Goal: Information Seeking & Learning: Learn about a topic

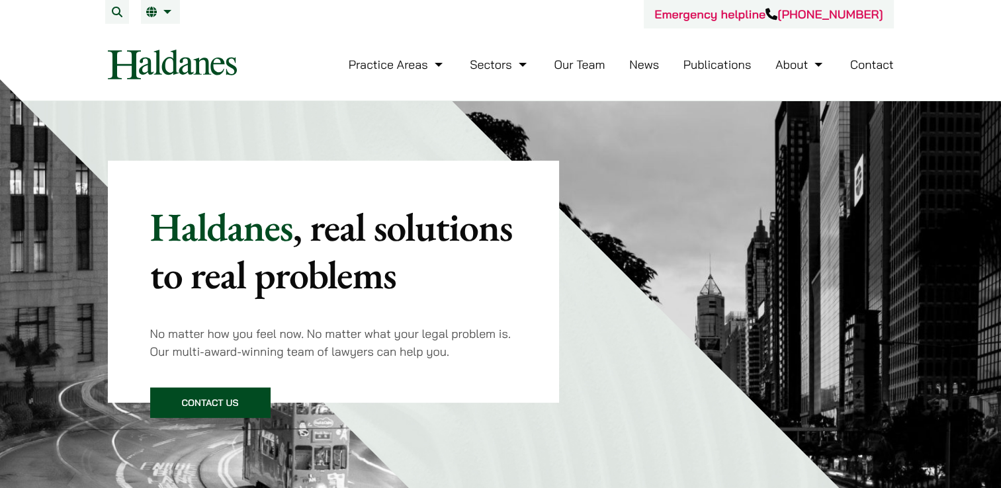
click at [532, 118] on div "Haldanes , real solutions to real problems No matter how you feel now. No matte…" at bounding box center [340, 252] width 464 height 302
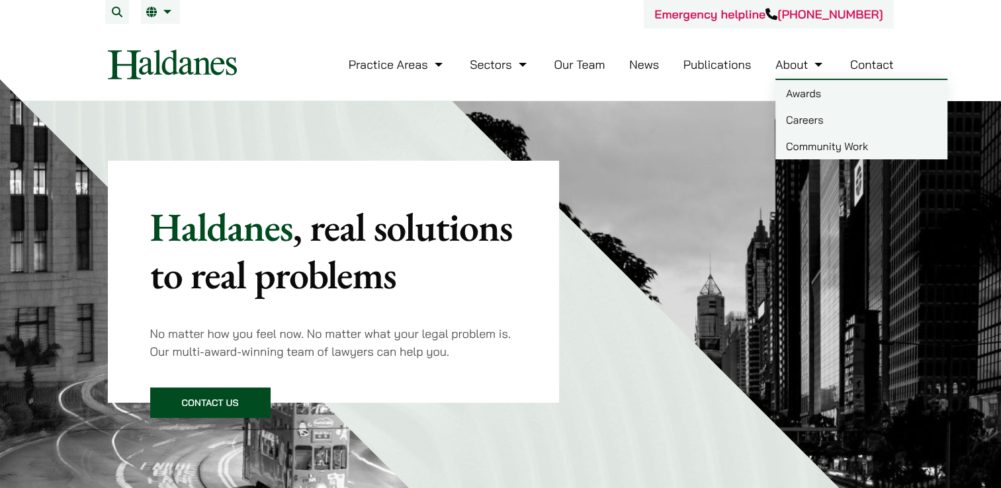
click at [852, 112] on link "Careers" at bounding box center [861, 119] width 172 height 26
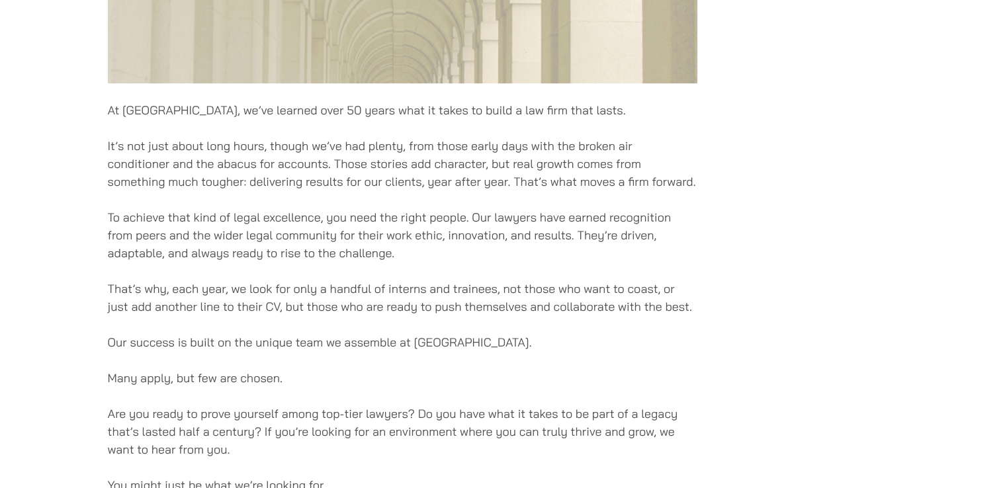
scroll to position [860, 0]
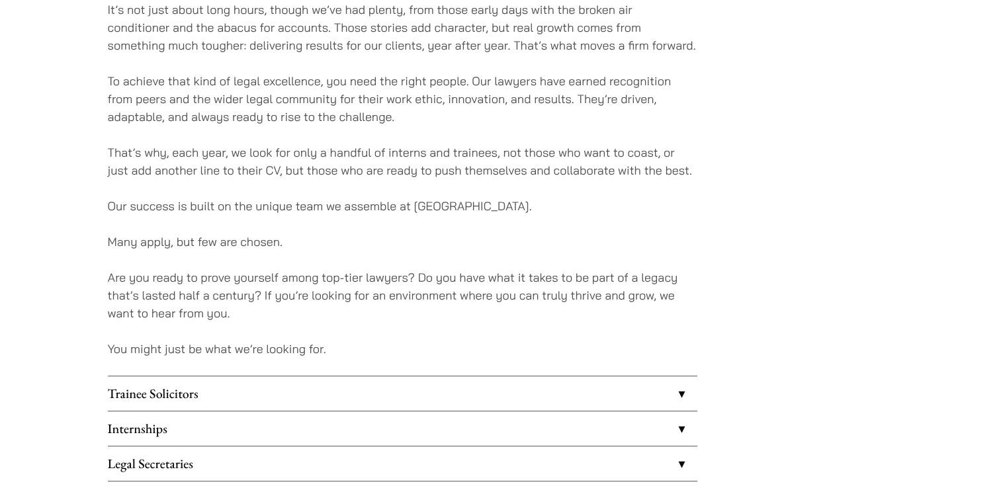
click at [333, 384] on link "Trainee Solicitors" at bounding box center [402, 393] width 589 height 34
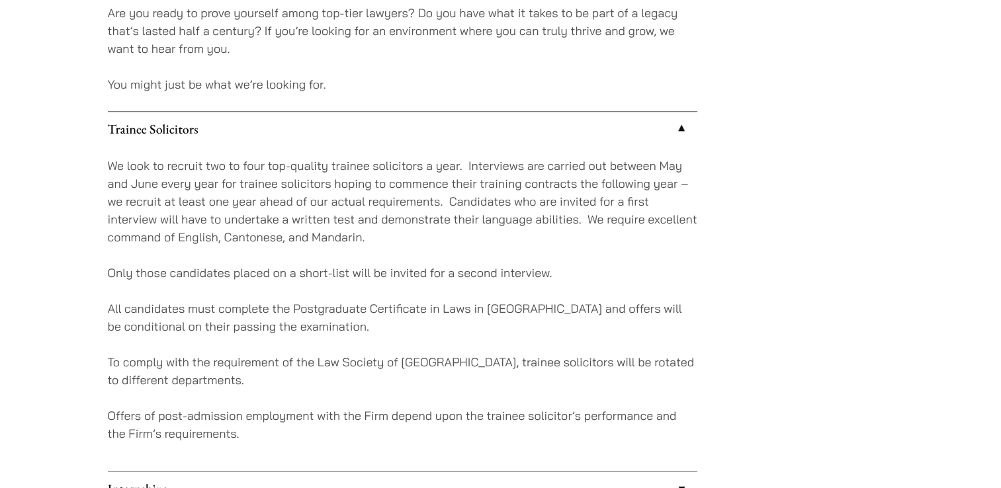
scroll to position [1191, 0]
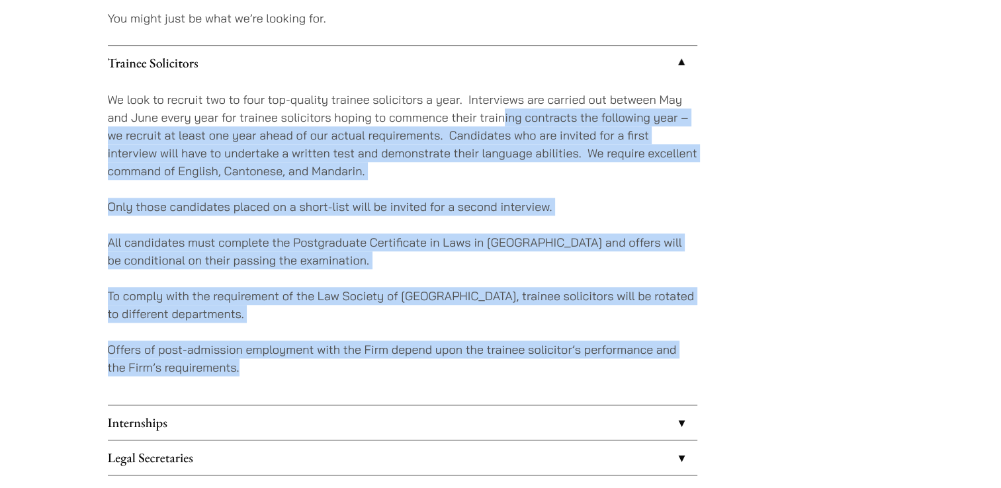
drag, startPoint x: 343, startPoint y: 386, endPoint x: 505, endPoint y: 112, distance: 318.0
click at [505, 112] on div "We look to recruit two to four top-quality trainee solicitors a year. Interview…" at bounding box center [402, 242] width 589 height 325
click at [505, 112] on p "We look to recruit two to four top-quality trainee solicitors a year. Interview…" at bounding box center [402, 135] width 589 height 89
click at [269, 184] on div "We look to recruit two to four top-quality trainee solicitors a year. Interview…" at bounding box center [402, 242] width 589 height 325
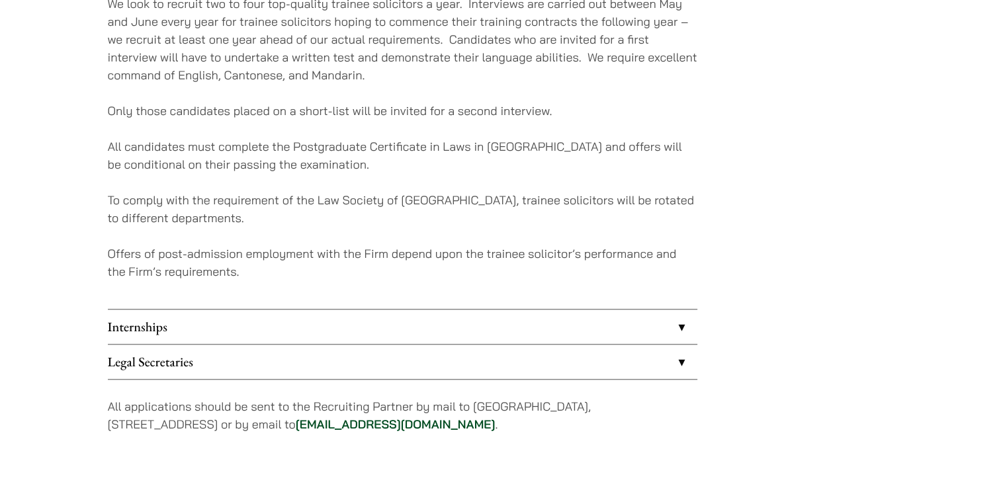
scroll to position [1389, 0]
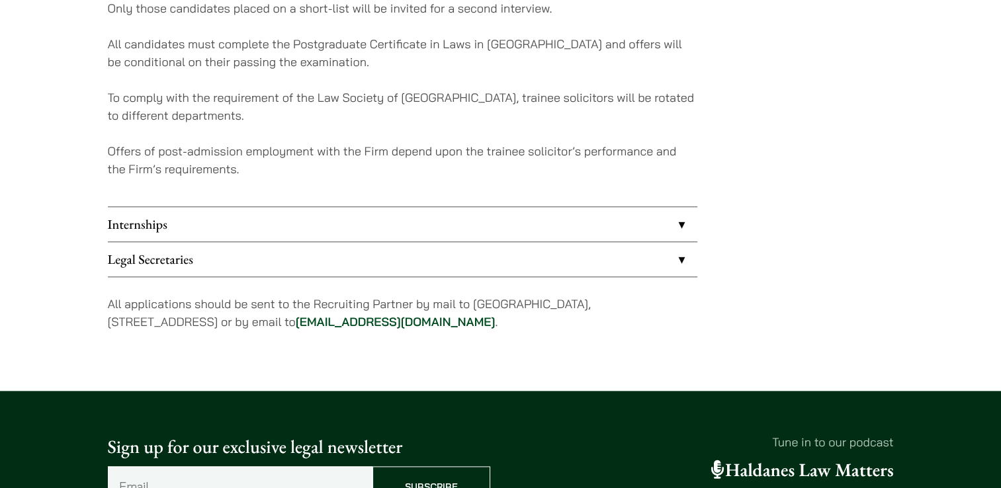
click at [402, 224] on link "Internships" at bounding box center [402, 224] width 589 height 34
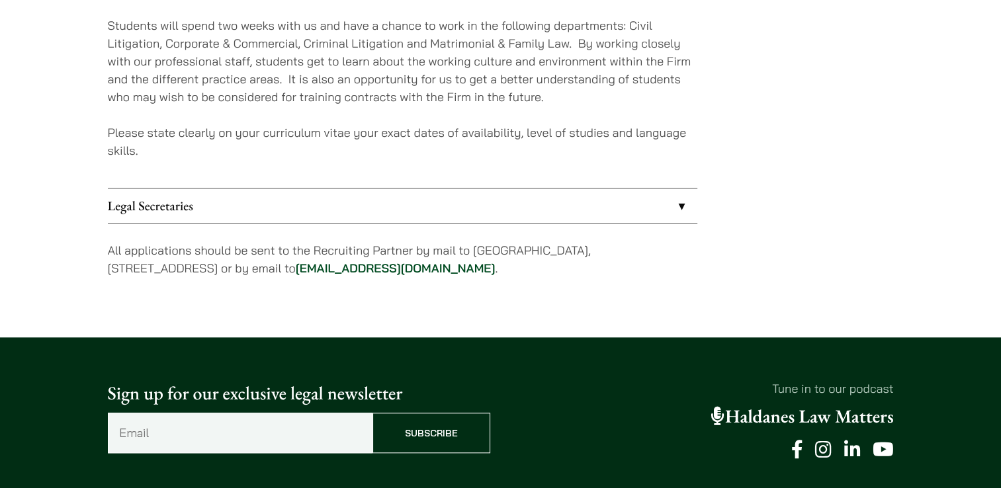
click at [407, 214] on link "Legal Secretaries" at bounding box center [402, 206] width 589 height 34
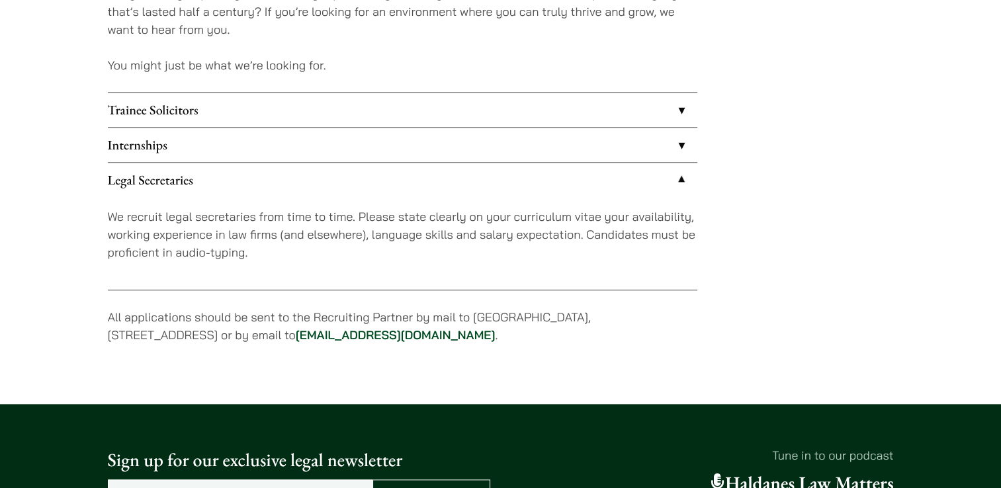
scroll to position [1124, 0]
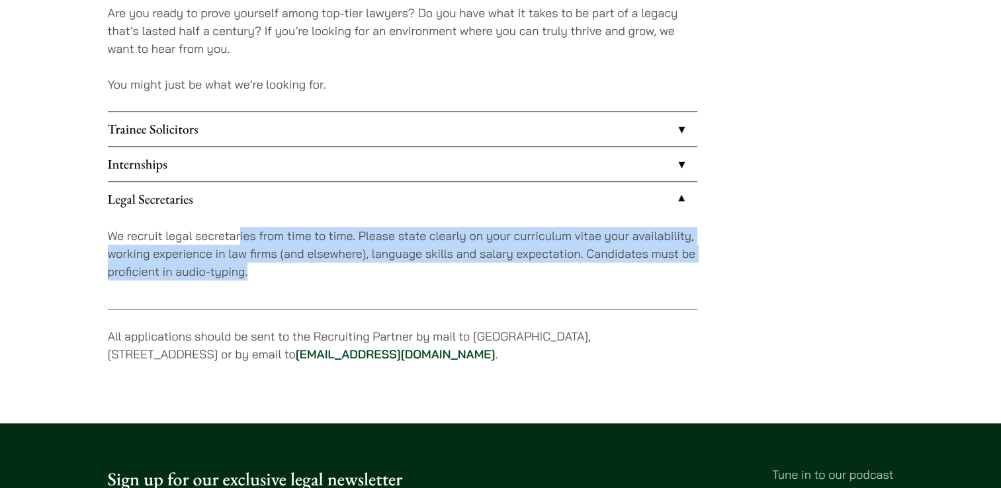
drag, startPoint x: 239, startPoint y: 226, endPoint x: 429, endPoint y: 283, distance: 198.4
click at [429, 283] on div "We recruit legal secretaries from time to time. Please state clearly on your cu…" at bounding box center [402, 262] width 589 height 93
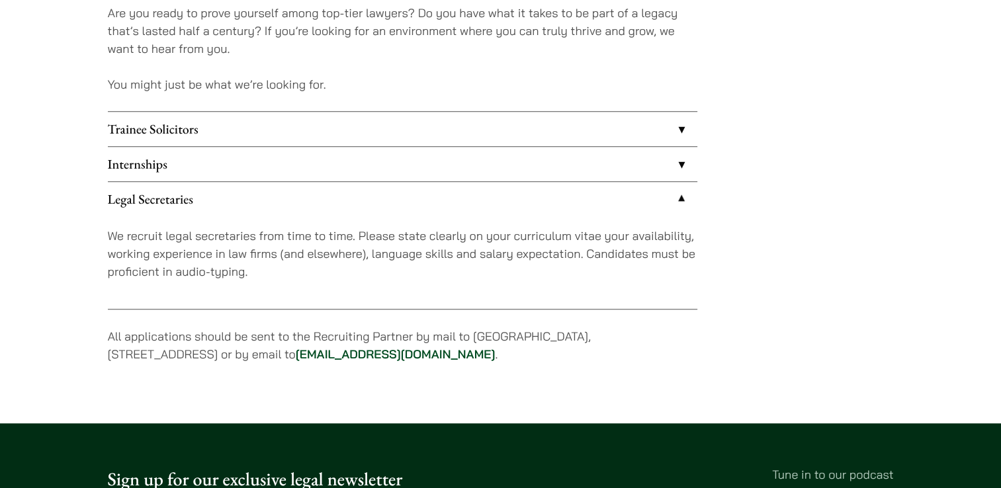
click at [167, 235] on p "We recruit legal secretaries from time to time. Please state clearly on your cu…" at bounding box center [402, 254] width 589 height 54
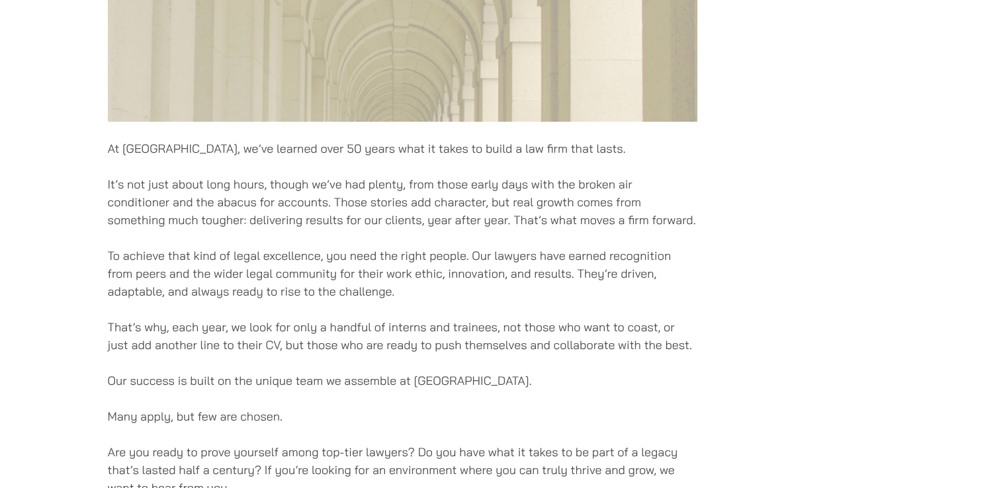
scroll to position [661, 0]
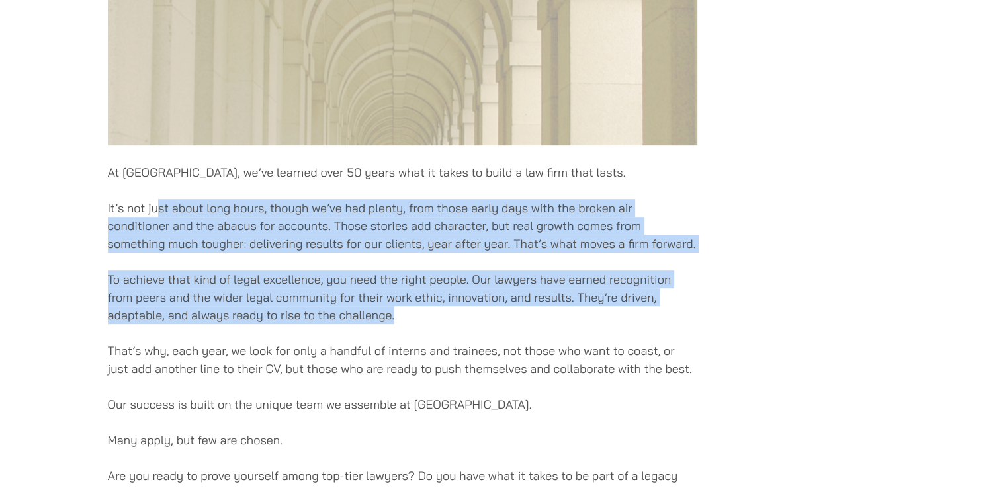
drag, startPoint x: 254, startPoint y: 241, endPoint x: 612, endPoint y: 319, distance: 366.3
click at [612, 319] on div "At Haldanes, we’ve learned over 50 years what it takes to build a law firm that…" at bounding box center [402, 200] width 589 height 1288
drag, startPoint x: 612, startPoint y: 319, endPoint x: 537, endPoint y: 310, distance: 75.2
click at [612, 319] on p "To achieve that kind of legal excellence, you need the right people. Our lawyer…" at bounding box center [402, 298] width 589 height 54
click at [300, 301] on p "To achieve that kind of legal excellence, you need the right people. Our lawyer…" at bounding box center [402, 298] width 589 height 54
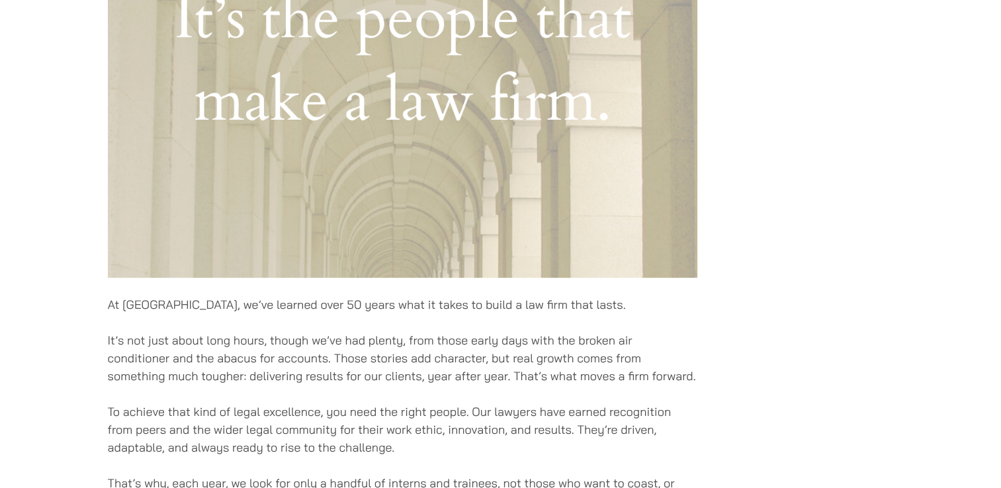
scroll to position [992, 0]
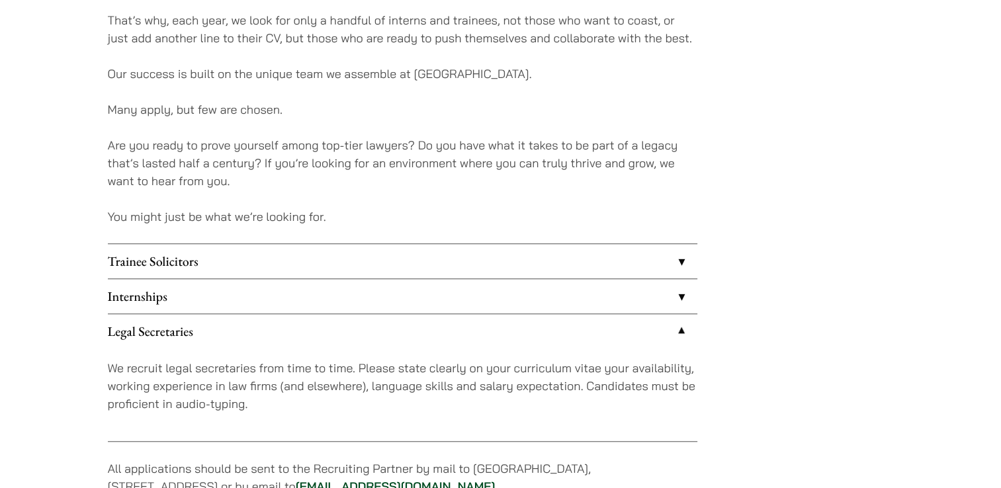
click at [223, 265] on link "Trainee Solicitors" at bounding box center [402, 261] width 589 height 34
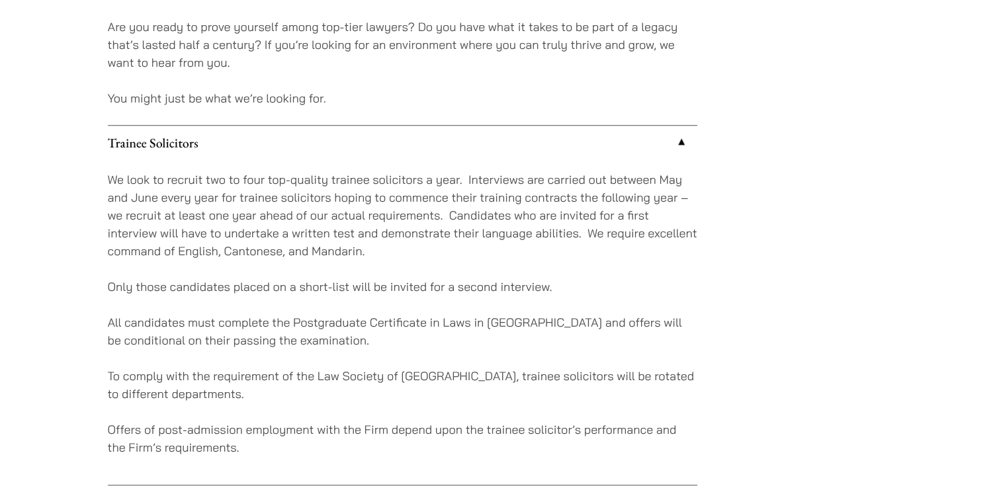
scroll to position [1191, 0]
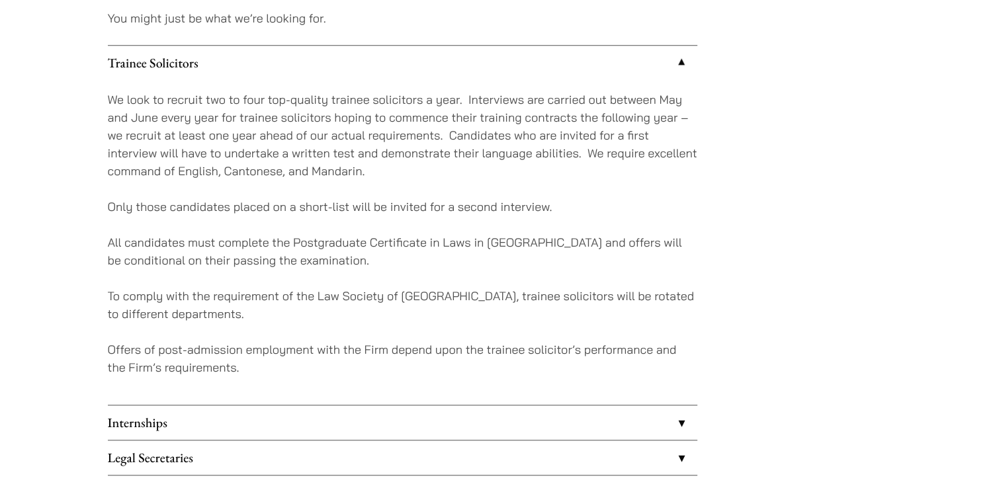
drag, startPoint x: 354, startPoint y: 229, endPoint x: 362, endPoint y: 288, distance: 60.1
click at [362, 288] on div "We look to recruit two to four top-quality trainee solicitors a year. Interview…" at bounding box center [402, 242] width 589 height 325
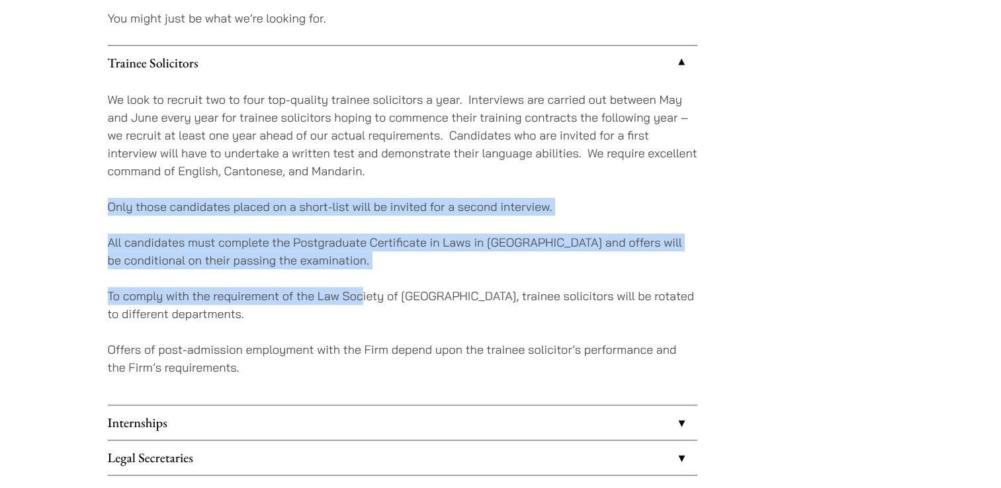
drag, startPoint x: 361, startPoint y: 274, endPoint x: 409, endPoint y: 168, distance: 116.3
click at [409, 168] on div "We look to recruit two to four top-quality trainee solicitors a year. Interview…" at bounding box center [402, 242] width 589 height 325
click at [411, 165] on p "We look to recruit two to four top-quality trainee solicitors a year. Interview…" at bounding box center [402, 135] width 589 height 89
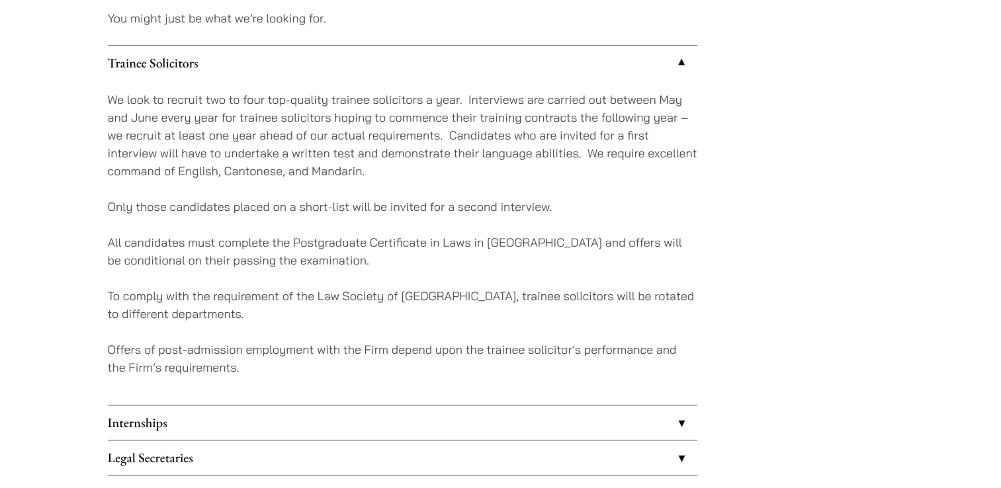
click at [281, 171] on p "We look to recruit two to four top-quality trainee solicitors a year. Interview…" at bounding box center [402, 135] width 589 height 89
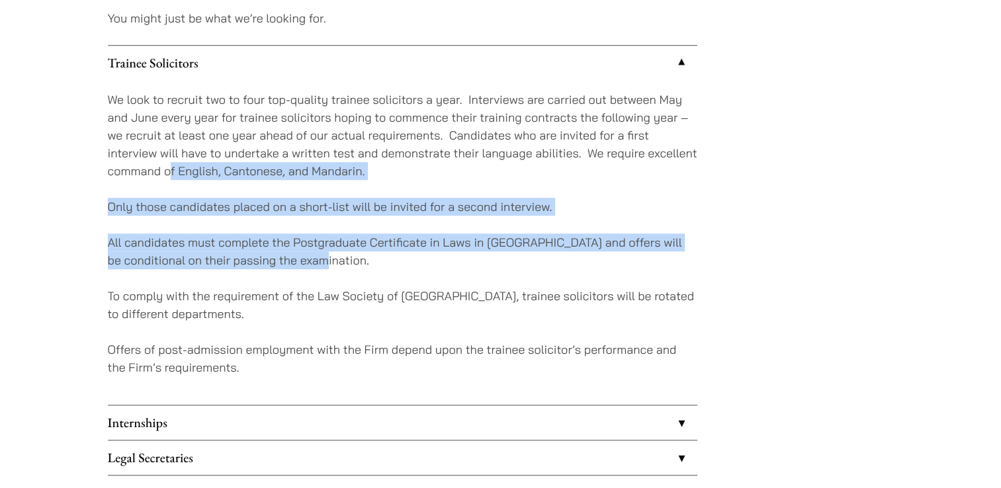
drag, startPoint x: 171, startPoint y: 176, endPoint x: 763, endPoint y: 262, distance: 597.5
drag, startPoint x: 763, startPoint y: 262, endPoint x: 577, endPoint y: 244, distance: 186.7
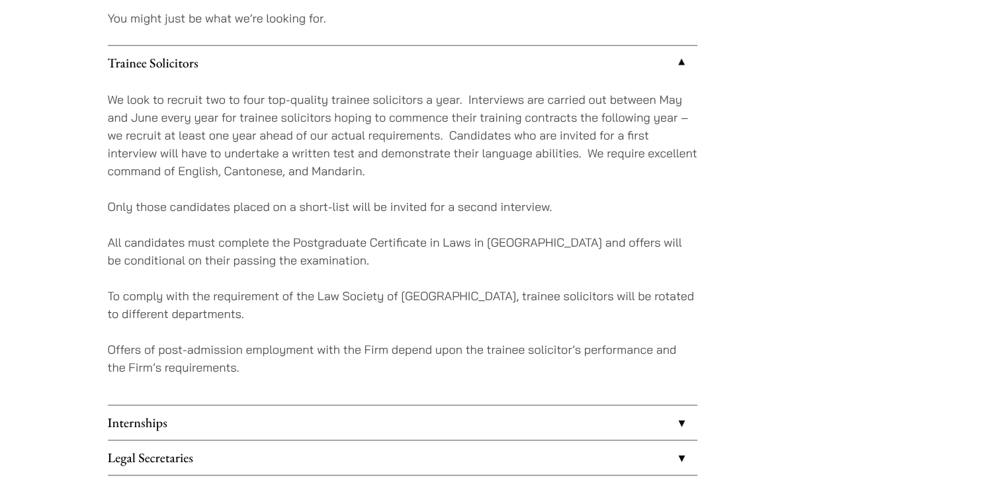
click at [151, 278] on div "We look to recruit two to four top-quality trainee solicitors a year. Interview…" at bounding box center [402, 242] width 589 height 325
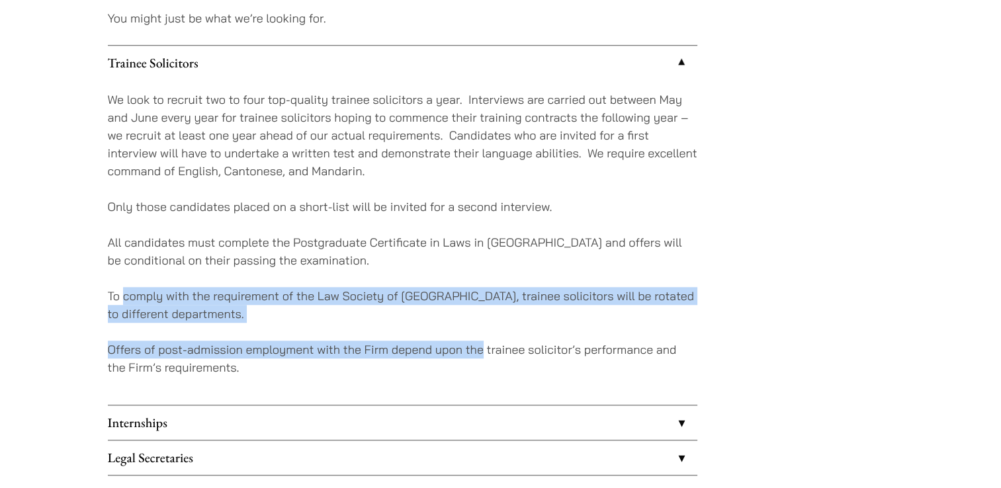
drag, startPoint x: 124, startPoint y: 276, endPoint x: 484, endPoint y: 343, distance: 366.0
click at [484, 343] on div "We look to recruit two to four top-quality trainee solicitors a year. Interview…" at bounding box center [402, 242] width 589 height 325
drag, startPoint x: 484, startPoint y: 343, endPoint x: 376, endPoint y: 327, distance: 109.7
click at [484, 343] on p "Offers of post-admission employment with the Firm depend upon the trainee solic…" at bounding box center [402, 359] width 589 height 36
click at [333, 323] on div "We look to recruit two to four top-quality trainee solicitors a year. Interview…" at bounding box center [402, 242] width 589 height 325
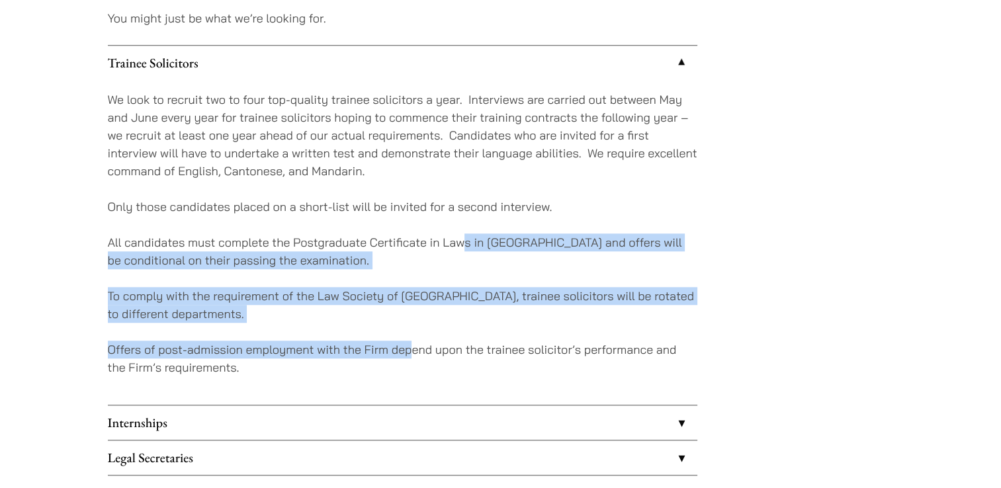
drag, startPoint x: 411, startPoint y: 323, endPoint x: 462, endPoint y: 247, distance: 91.4
click at [462, 247] on div "We look to recruit two to four top-quality trainee solicitors a year. Interview…" at bounding box center [402, 242] width 589 height 325
click at [462, 247] on p "All candidates must complete the Postgraduate Certificate in Laws in Hong Kong …" at bounding box center [402, 251] width 589 height 36
click at [425, 279] on div "We look to recruit two to four top-quality trainee solicitors a year. Interview…" at bounding box center [402, 242] width 589 height 325
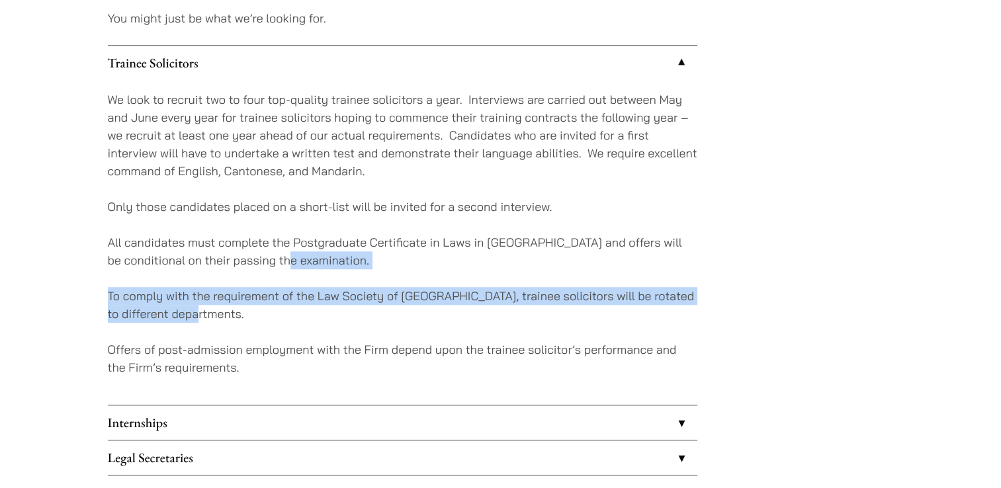
drag, startPoint x: 323, startPoint y: 264, endPoint x: 409, endPoint y: 319, distance: 102.0
click at [409, 319] on div "We look to recruit two to four top-quality trainee solicitors a year. Interview…" at bounding box center [402, 242] width 589 height 325
click at [409, 319] on p "To comply with the requirement of the Law Society of Hong Kong, trainee solicit…" at bounding box center [402, 305] width 589 height 36
click at [251, 319] on p "To comply with the requirement of the Law Society of Hong Kong, trainee solicit…" at bounding box center [402, 305] width 589 height 36
drag, startPoint x: 380, startPoint y: 316, endPoint x: 77, endPoint y: 272, distance: 306.1
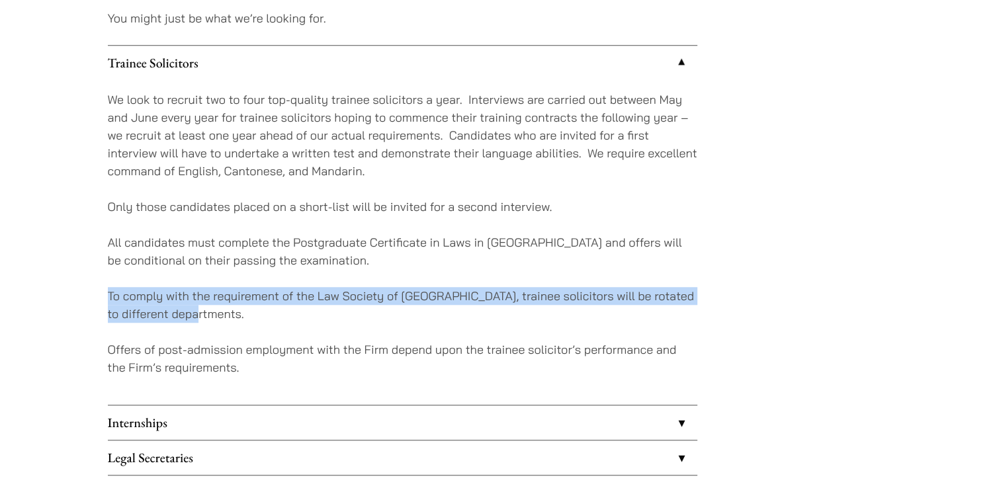
drag, startPoint x: 77, startPoint y: 272, endPoint x: 418, endPoint y: 274, distance: 340.6
click at [411, 273] on div "We look to recruit two to four top-quality trainee solicitors a year. Interview…" at bounding box center [402, 242] width 589 height 325
click at [579, 276] on div "We look to recruit two to four top-quality trainee solicitors a year. Interview…" at bounding box center [402, 242] width 589 height 325
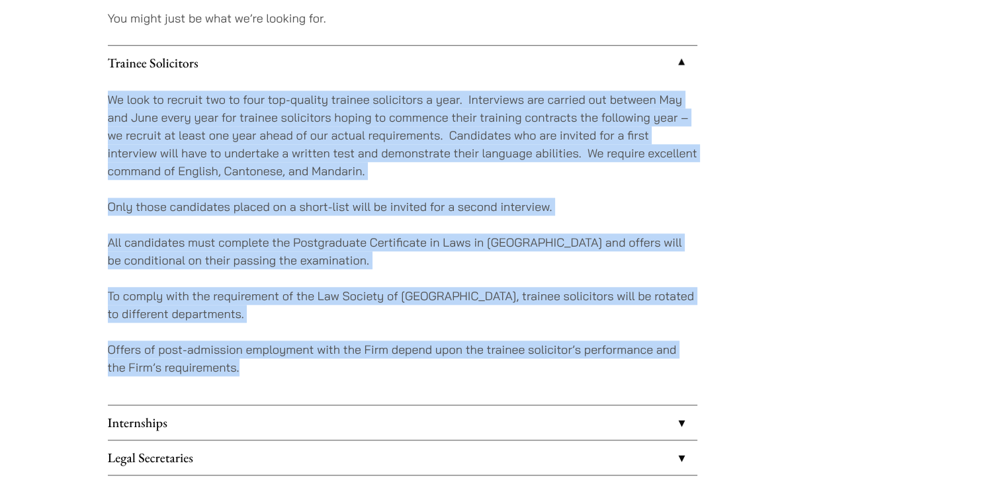
drag, startPoint x: 105, startPoint y: 95, endPoint x: 285, endPoint y: 376, distance: 333.6
click at [285, 376] on p "Offers of post-admission employment with the Firm depend upon the trainee solic…" at bounding box center [402, 359] width 589 height 36
click at [595, 374] on p "Offers of post-admission employment with the Firm depend upon the trainee solic…" at bounding box center [402, 359] width 589 height 36
click at [591, 362] on p "Offers of post-admission employment with the Firm depend upon the trainee solic…" at bounding box center [402, 359] width 589 height 36
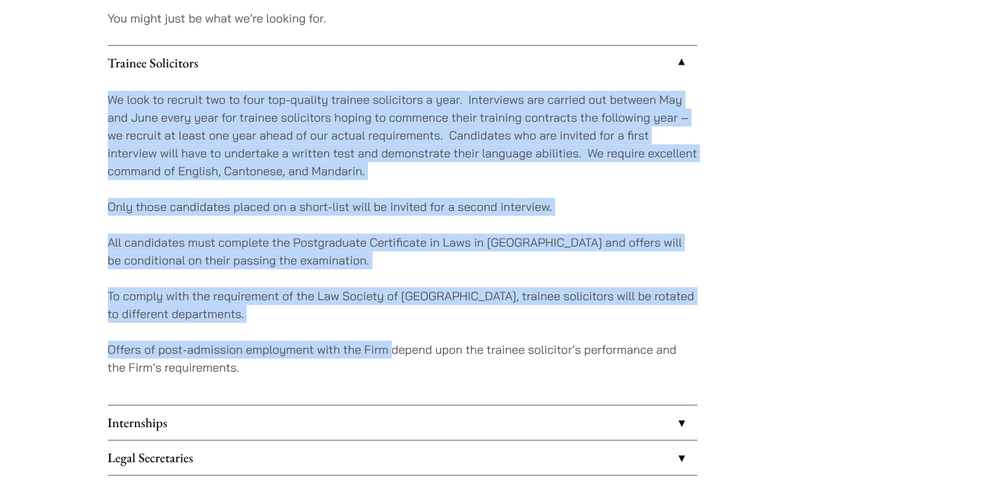
drag, startPoint x: 102, startPoint y: 99, endPoint x: 390, endPoint y: 356, distance: 386.0
drag, startPoint x: 390, startPoint y: 356, endPoint x: 370, endPoint y: 357, distance: 19.2
click at [390, 356] on p "Offers of post-admission employment with the Firm depend upon the trainee solic…" at bounding box center [402, 359] width 589 height 36
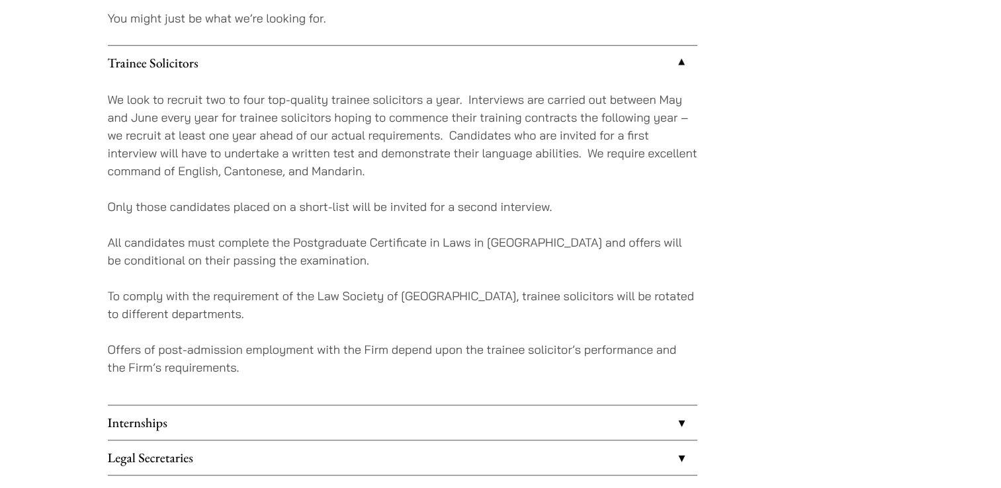
click at [253, 378] on div "We look to recruit two to four top-quality trainee solicitors a year. Interview…" at bounding box center [402, 242] width 589 height 325
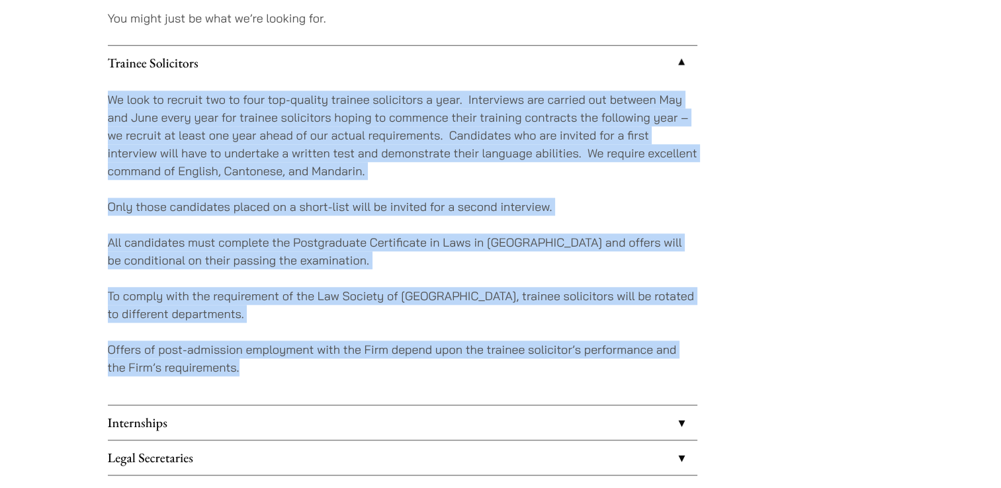
drag, startPoint x: 285, startPoint y: 365, endPoint x: 474, endPoint y: 75, distance: 345.6
click at [474, 75] on li "Trainee Solicitors We look to recruit two to four top-quality trainee solicitor…" at bounding box center [402, 225] width 589 height 360
click at [472, 78] on link "Trainee Solicitors" at bounding box center [402, 63] width 589 height 34
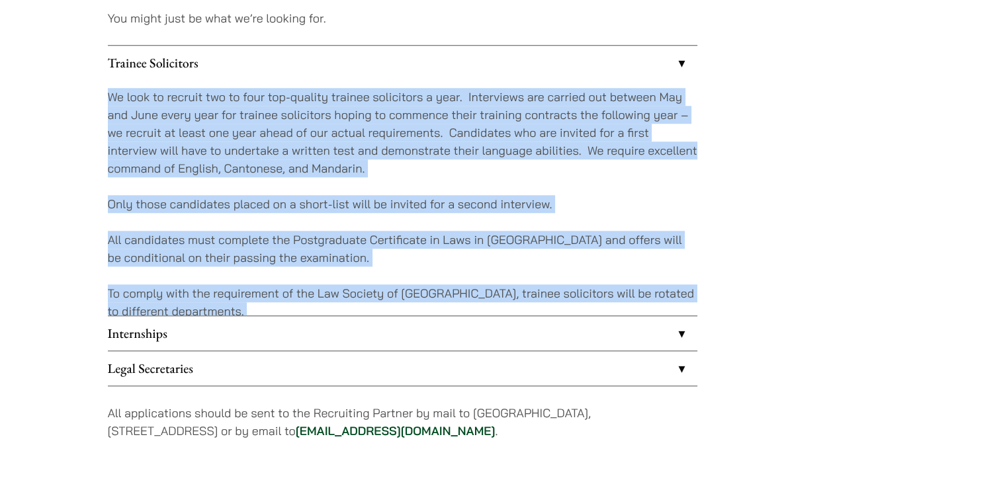
click at [384, 87] on ul "Trainee Solicitors We look to recruit two to four top-quality trainee solicitor…" at bounding box center [402, 215] width 589 height 341
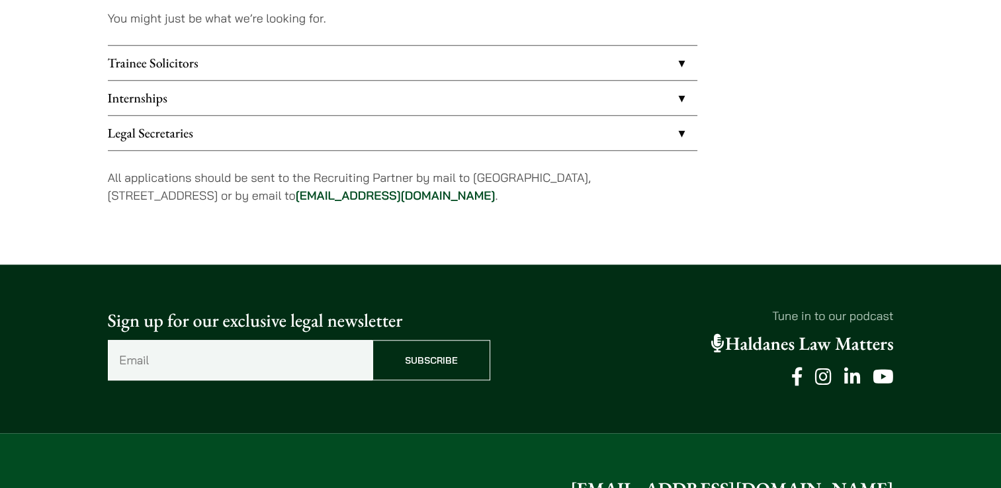
click at [382, 64] on link "Trainee Solicitors" at bounding box center [402, 63] width 589 height 34
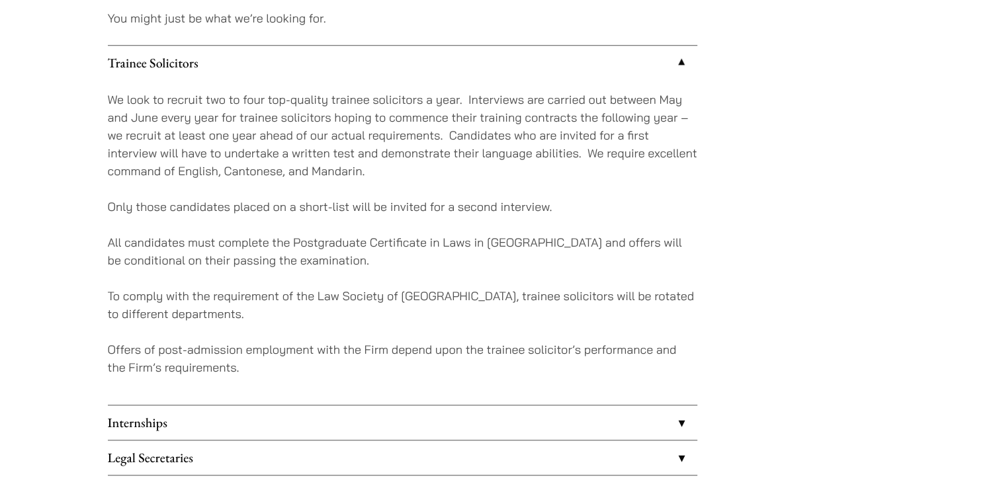
click at [421, 74] on link "Trainee Solicitors" at bounding box center [402, 63] width 589 height 34
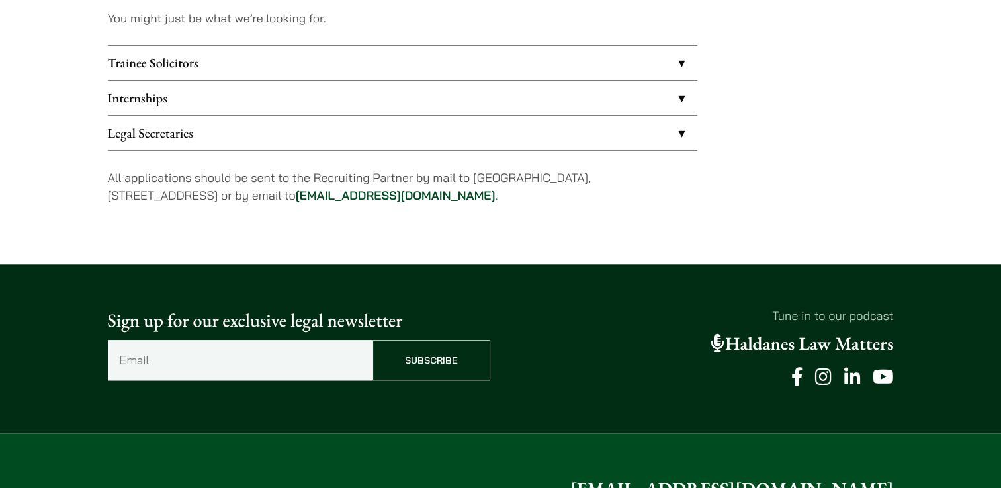
click at [294, 95] on link "Internships" at bounding box center [402, 98] width 589 height 34
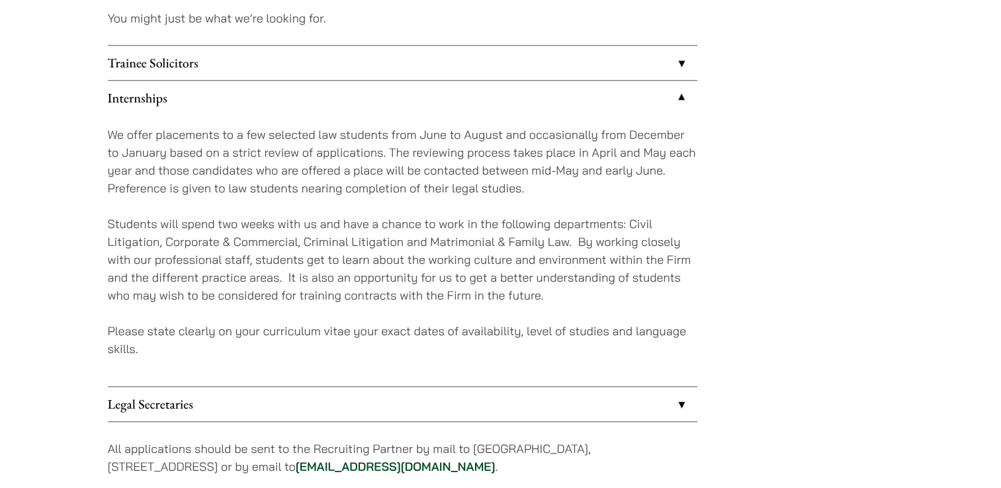
click at [233, 408] on link "Legal Secretaries" at bounding box center [402, 404] width 589 height 34
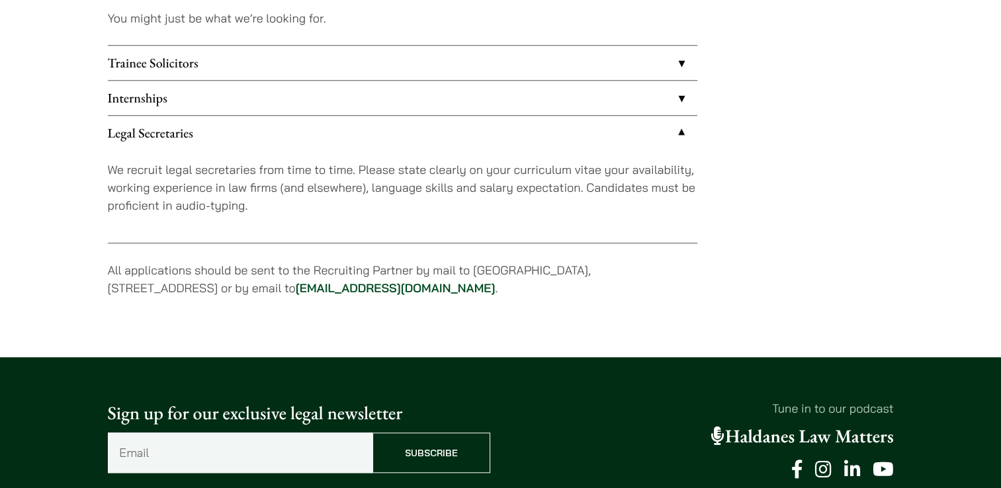
click at [378, 127] on link "Legal Secretaries" at bounding box center [402, 133] width 589 height 34
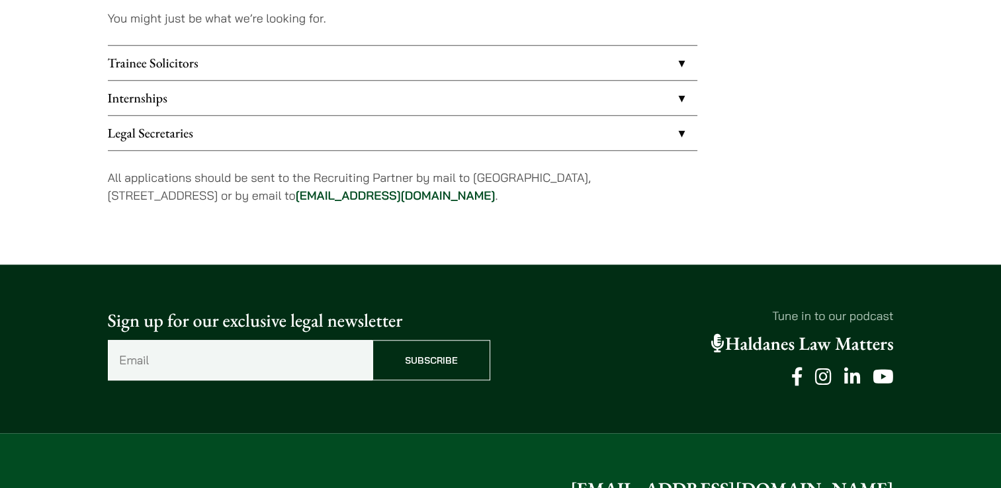
click at [656, 136] on link "Legal Secretaries" at bounding box center [402, 133] width 589 height 34
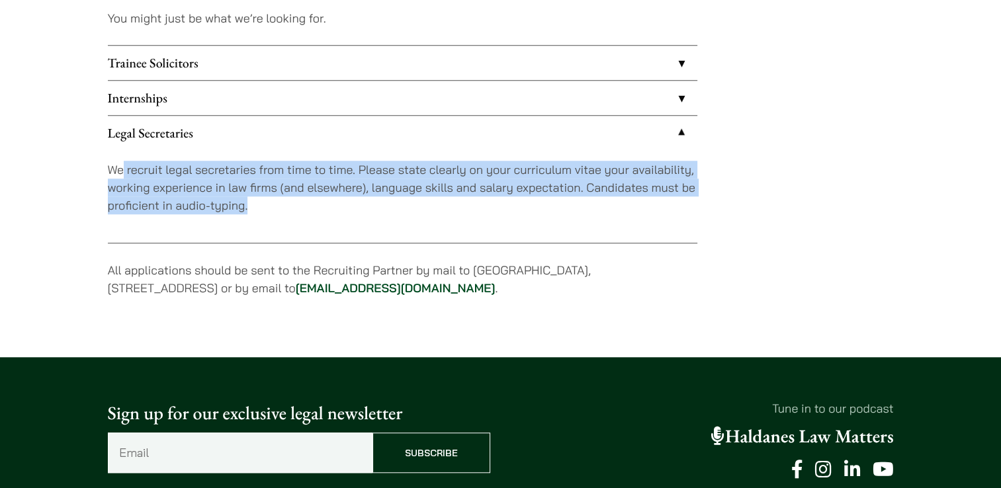
drag, startPoint x: 124, startPoint y: 177, endPoint x: 364, endPoint y: 237, distance: 247.5
click at [364, 237] on div "We recruit legal secretaries from time to time. Please state clearly on your cu…" at bounding box center [402, 196] width 589 height 93
drag, startPoint x: 364, startPoint y: 237, endPoint x: 319, endPoint y: 225, distance: 47.2
click at [364, 237] on div "We recruit legal secretaries from time to time. Please state clearly on your cu…" at bounding box center [402, 196] width 589 height 93
click at [226, 206] on p "We recruit legal secretaries from time to time. Please state clearly on your cu…" at bounding box center [402, 188] width 589 height 54
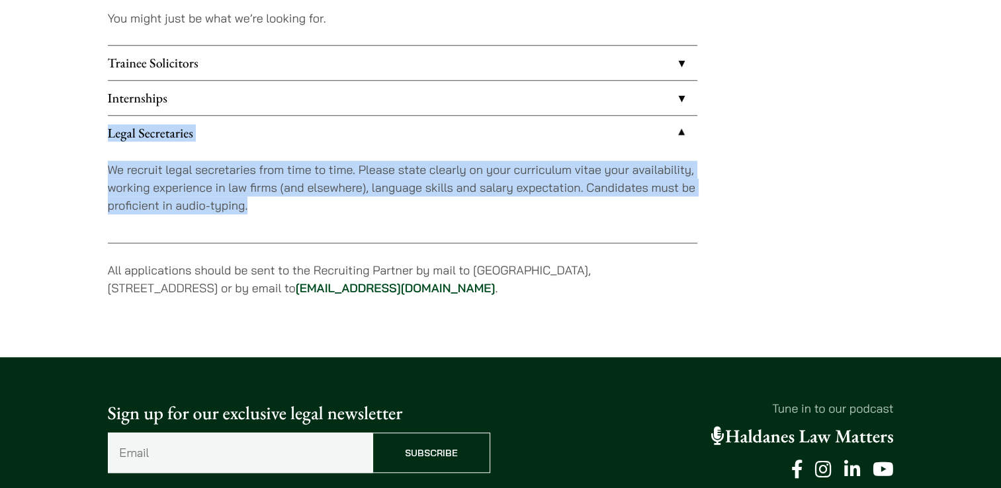
drag, startPoint x: 401, startPoint y: 205, endPoint x: 32, endPoint y: 134, distance: 375.8
click at [304, 175] on p "We recruit legal secretaries from time to time. Please state clearly on your cu…" at bounding box center [402, 188] width 589 height 54
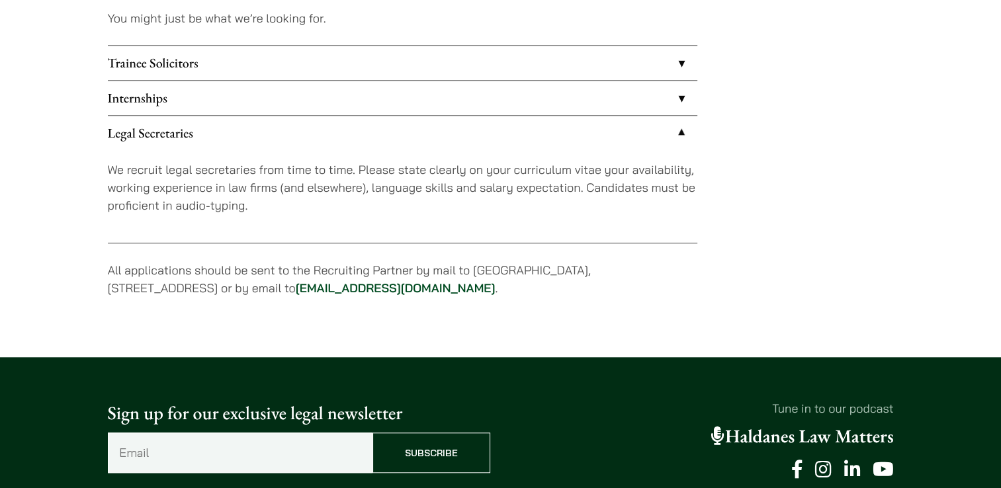
click at [400, 187] on p "We recruit legal secretaries from time to time. Please state clearly on your cu…" at bounding box center [402, 188] width 589 height 54
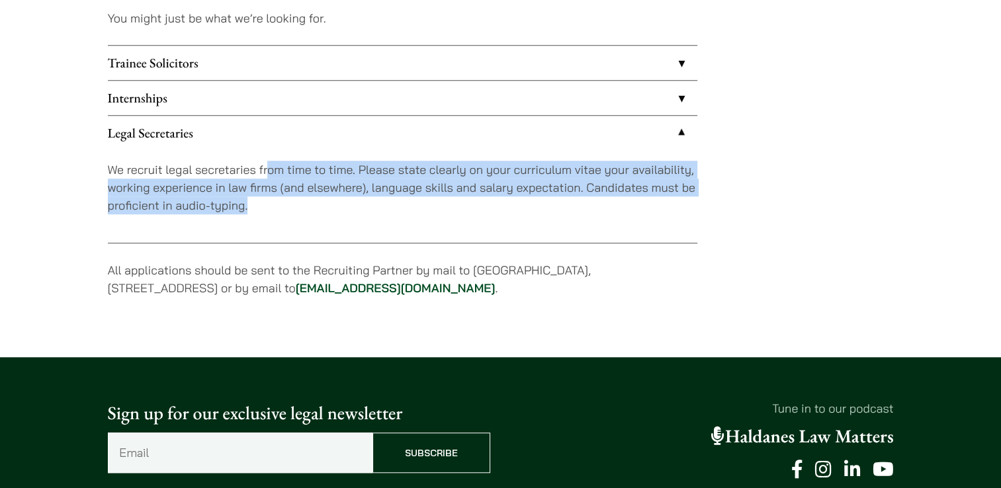
drag, startPoint x: 269, startPoint y: 169, endPoint x: 429, endPoint y: 229, distance: 170.8
click at [429, 229] on div "We recruit legal secretaries from time to time. Please state clearly on your cu…" at bounding box center [402, 196] width 589 height 93
click at [665, 232] on div "We recruit legal secretaries from time to time. Please state clearly on your cu…" at bounding box center [402, 196] width 589 height 93
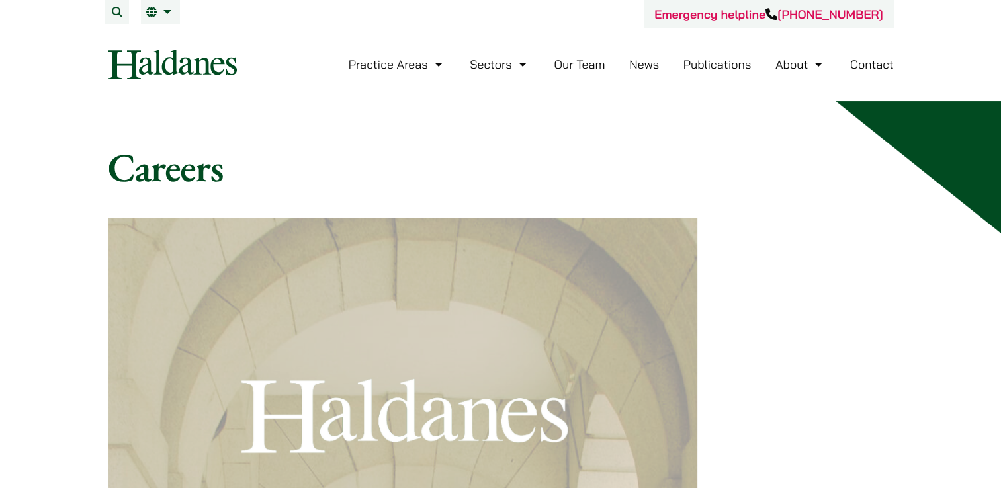
click at [578, 65] on link "Our Team" at bounding box center [579, 64] width 51 height 15
